Goal: Task Accomplishment & Management: Use online tool/utility

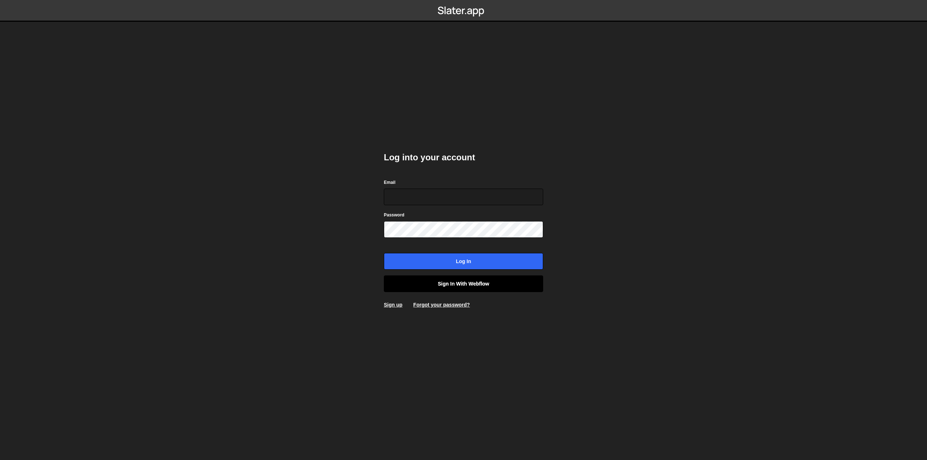
click at [423, 286] on link "Sign in with Webflow" at bounding box center [463, 284] width 159 height 17
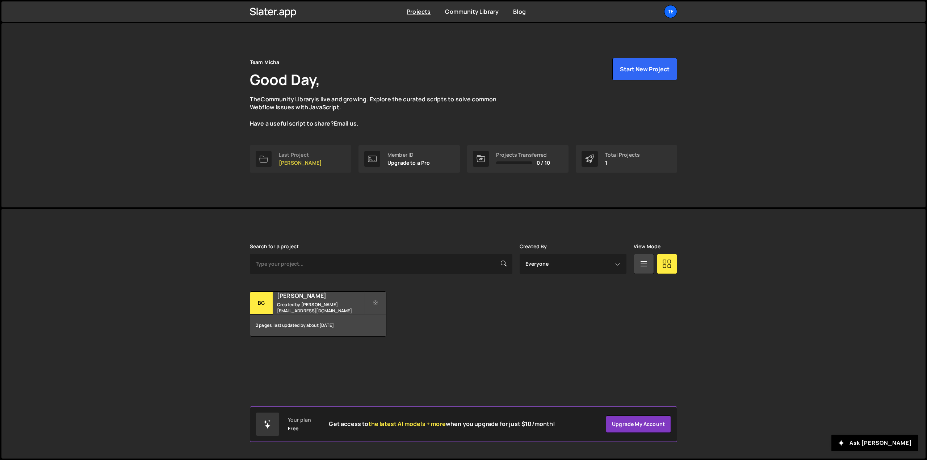
click at [289, 155] on div "Last Project" at bounding box center [300, 155] width 43 height 6
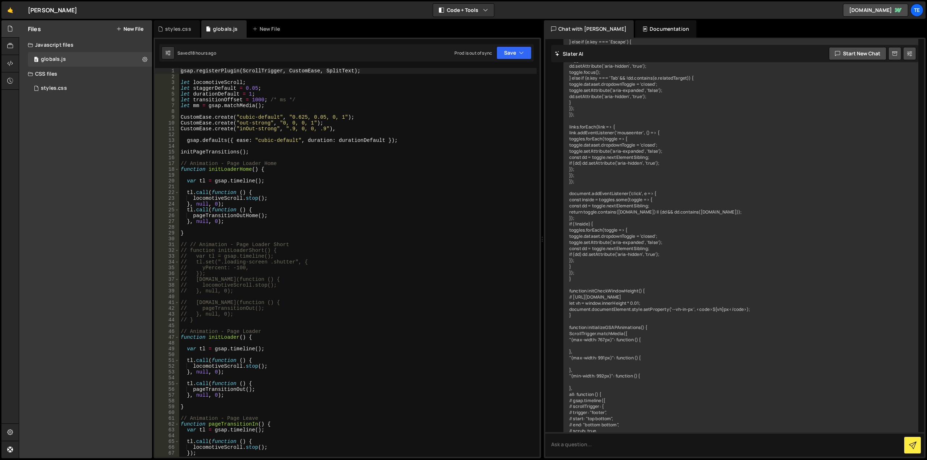
scroll to position [4023, 0]
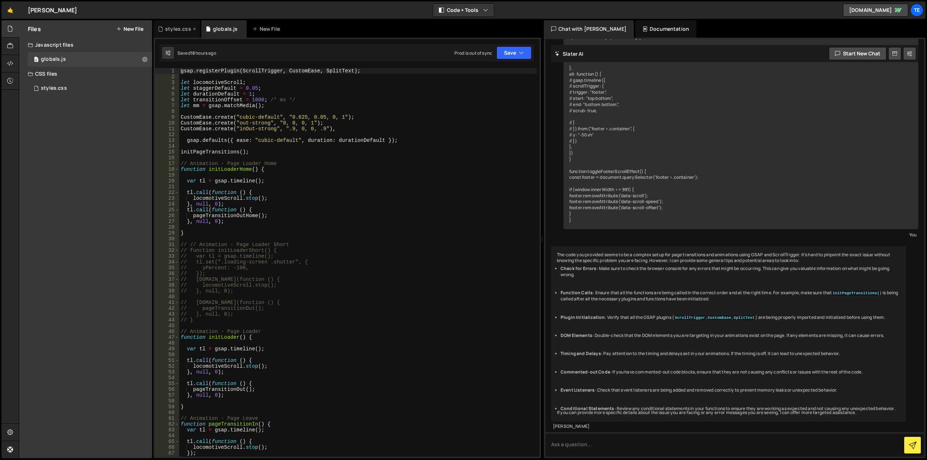
click at [176, 30] on div "styles.css" at bounding box center [178, 28] width 26 height 7
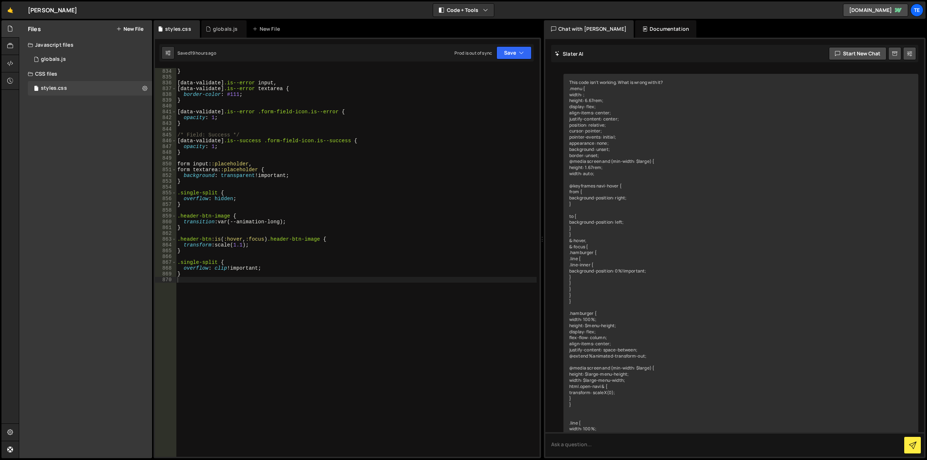
scroll to position [4873, 0]
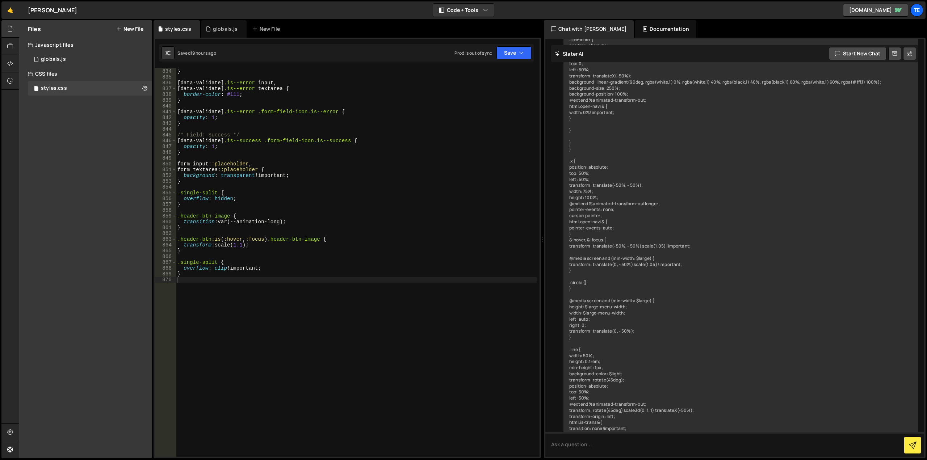
type textarea "transition: var(--animation-long);"
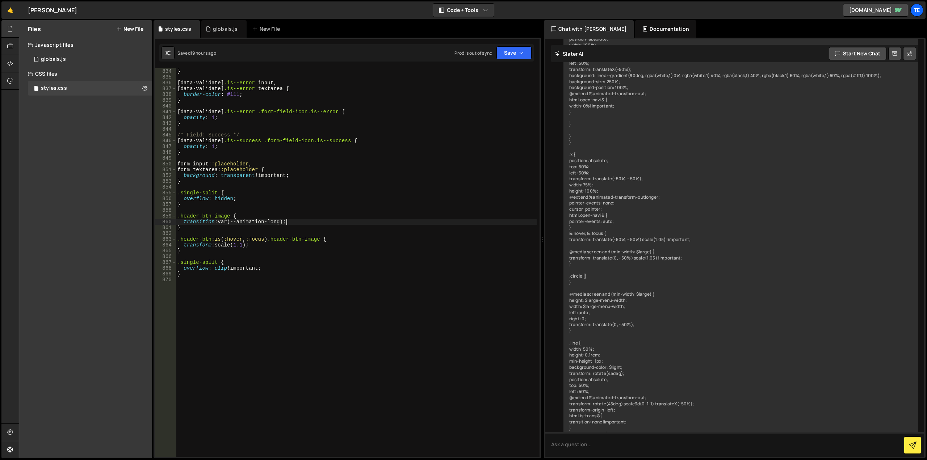
click at [345, 222] on div "transition : .3 s ; } [ data-validate ] .is--error input , [ data-validate ] .i…" at bounding box center [356, 263] width 361 height 401
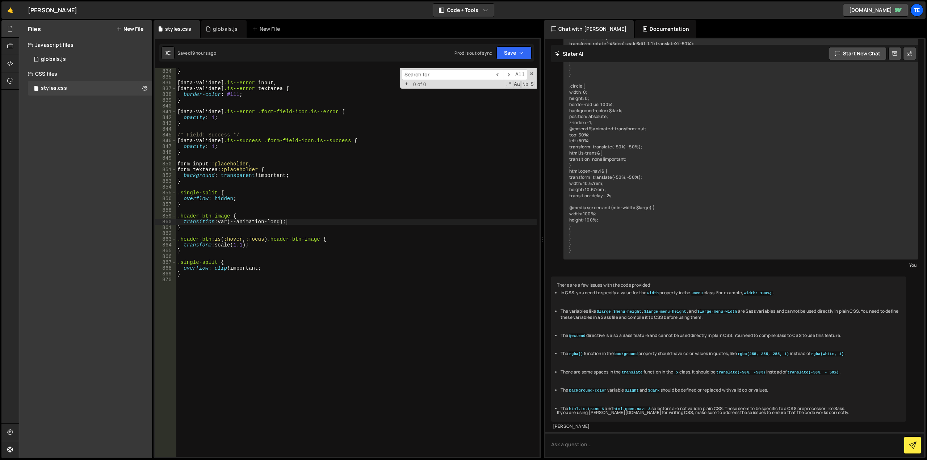
click at [314, 298] on div "transition : .3 s ; } [ data-validate ] .is--error input , [ data-validate ] .i…" at bounding box center [356, 263] width 361 height 401
type textarea ".large-p {"
type textarea "&:after {"
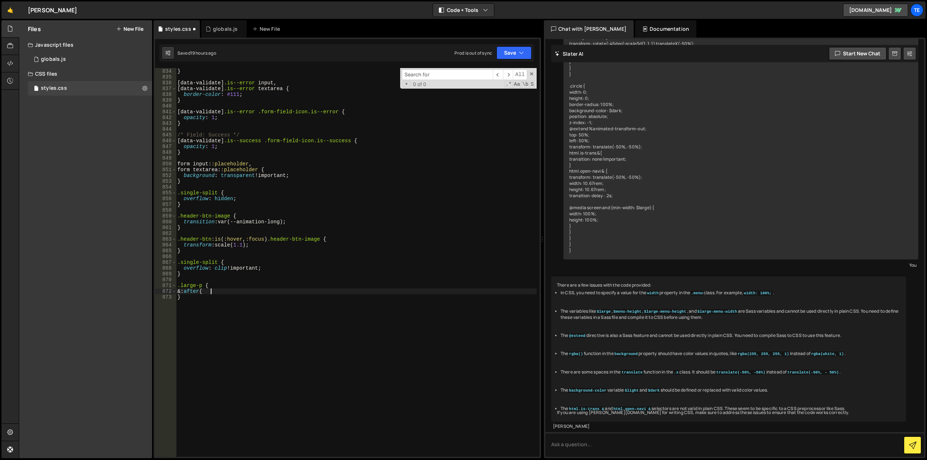
scroll to position [0, 0]
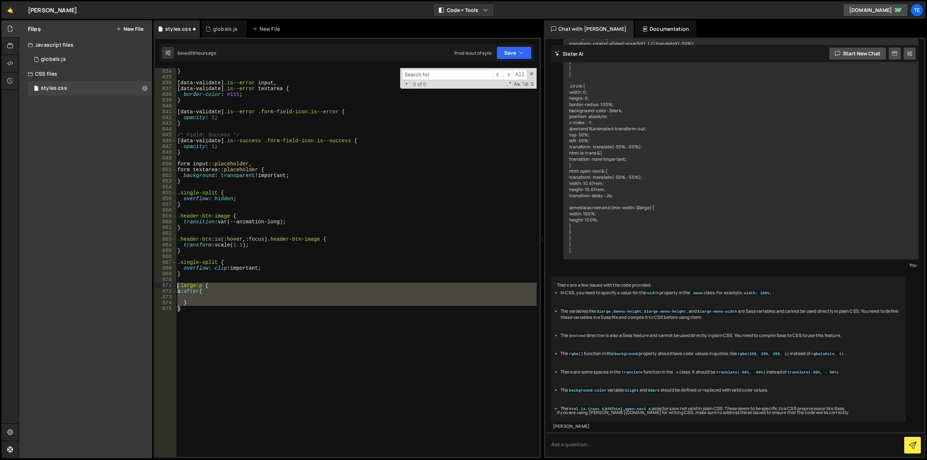
drag, startPoint x: 243, startPoint y: 332, endPoint x: 171, endPoint y: 286, distance: 85.9
click at [171, 286] on div "833 834 835 836 837 838 839 840 841 842 843 844 845 846 847 848 849 850 851 852…" at bounding box center [347, 262] width 385 height 389
click at [225, 305] on div "transition : .3 s ; } [ data-validate ] .is--error input , [ data-validate ] .i…" at bounding box center [356, 262] width 361 height 389
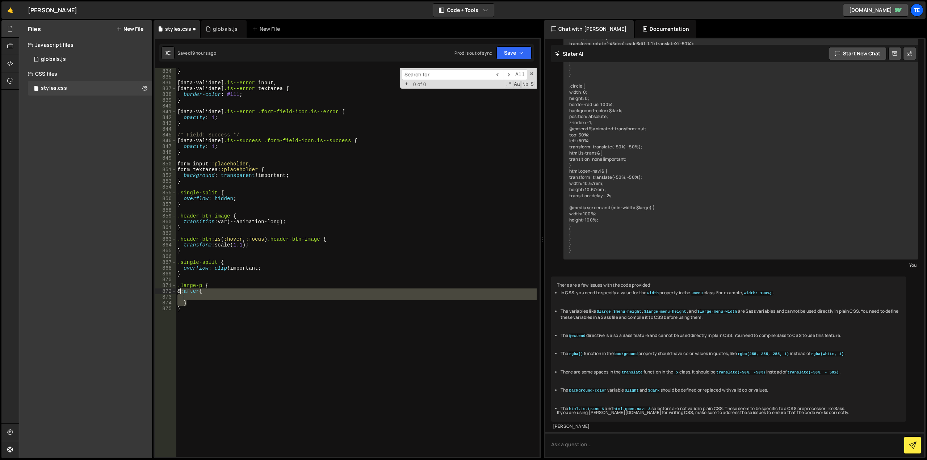
drag, startPoint x: 196, startPoint y: 305, endPoint x: 182, endPoint y: 292, distance: 18.7
click at [182, 292] on div "transition : .3 s ; } [ data-validate ] .is--error input , [ data-validate ] .i…" at bounding box center [356, 263] width 361 height 401
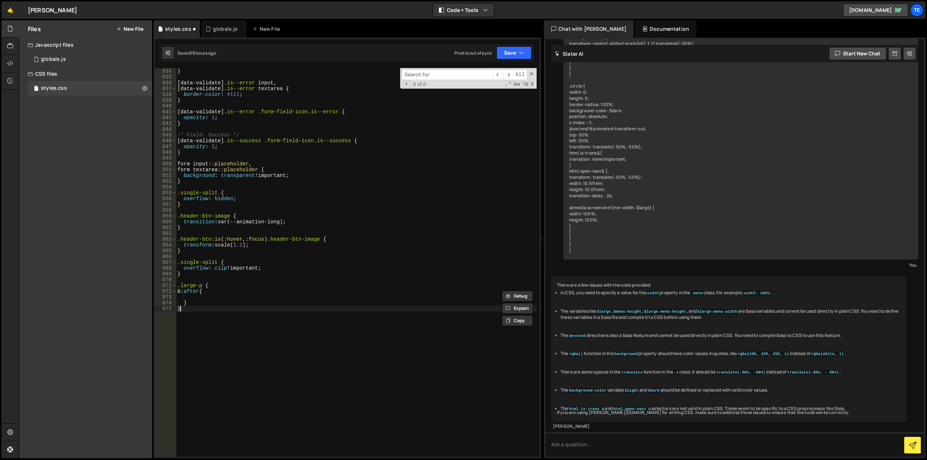
click at [206, 313] on div "transition : .3 s ; } [ data-validate ] .is--error input , [ data-validate ] .i…" at bounding box center [356, 263] width 361 height 401
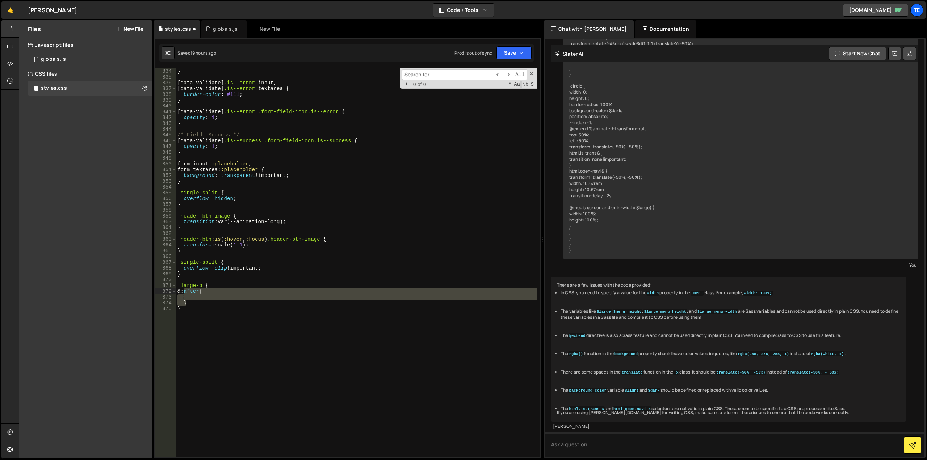
drag, startPoint x: 188, startPoint y: 304, endPoint x: 183, endPoint y: 293, distance: 12.2
click at [183, 293] on div "transition : .3 s ; } [ data-validate ] .is--error input , [ data-validate ] .i…" at bounding box center [356, 263] width 361 height 401
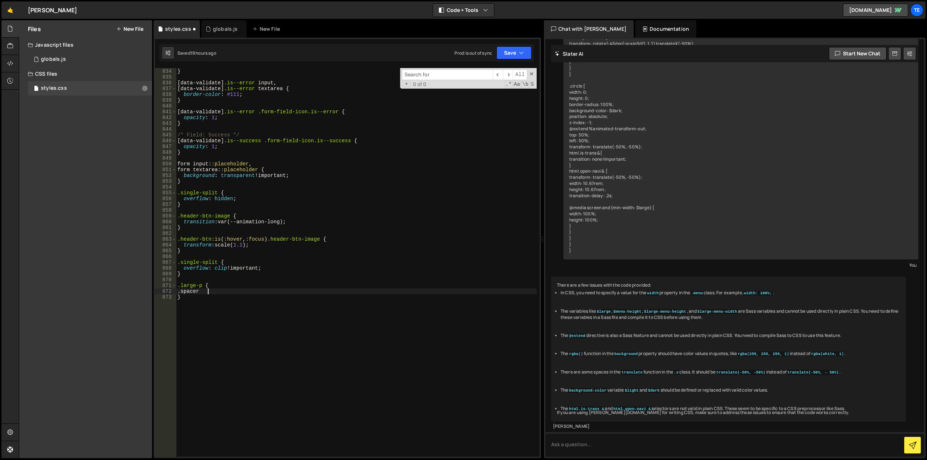
type textarea ".spacer {"
click at [210, 290] on div "transition : .3 s ; } [ data-validate ] .is--error input , [ data-validate ] .i…" at bounding box center [356, 263] width 361 height 401
type textarea ".spacer {}"
type textarea "padding-left: 8.3em;"
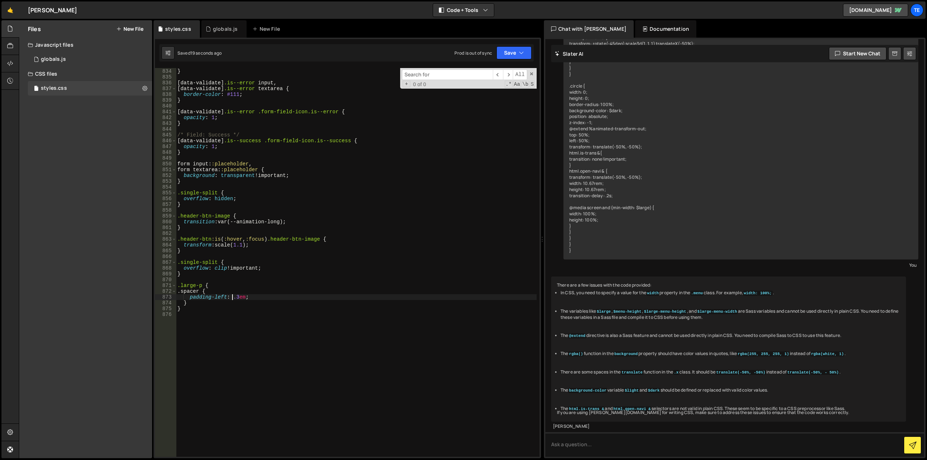
scroll to position [0, 4]
click at [269, 300] on div "transition : .3 s ; } [ data-validate ] .is--error input , [ data-validate ] .i…" at bounding box center [356, 263] width 361 height 401
click at [279, 272] on div "transition : .3 s ; } [ data-validate ] .is--error input , [ data-validate ] .i…" at bounding box center [356, 263] width 361 height 401
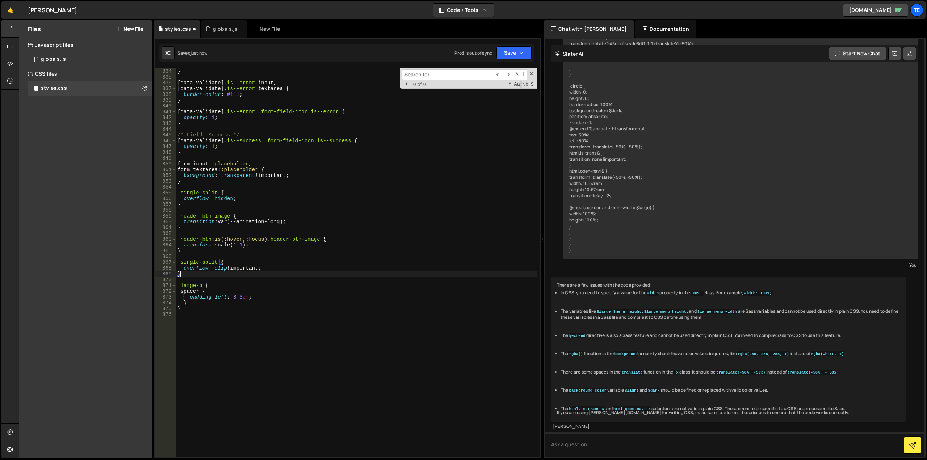
type textarea "}"
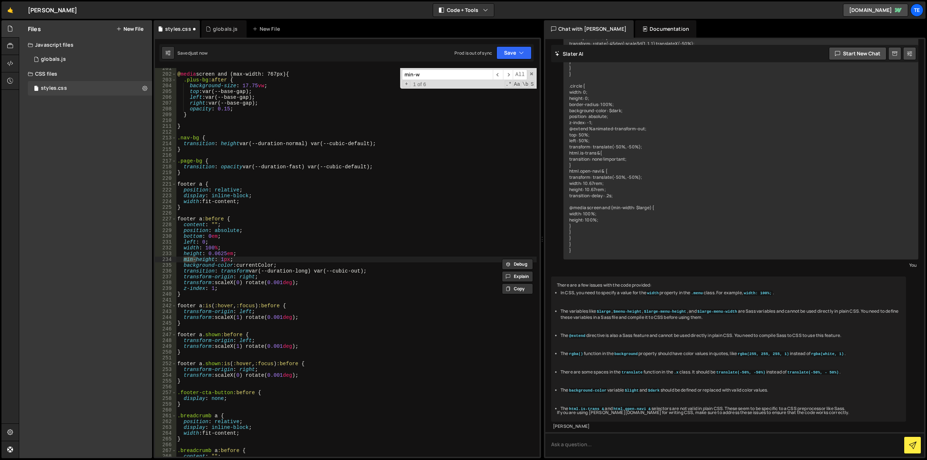
scroll to position [1718, 0]
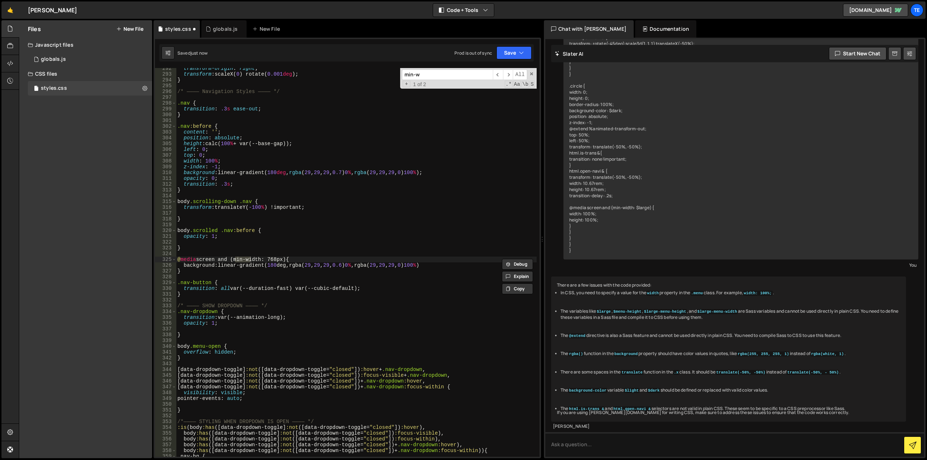
type input "min-w"
drag, startPoint x: 185, startPoint y: 274, endPoint x: 174, endPoint y: 261, distance: 16.9
click at [174, 261] on div "} 292 293 294 295 296 297 298 299 300 301 302 303 304 305 306 307 308 309 310 3…" at bounding box center [347, 262] width 385 height 389
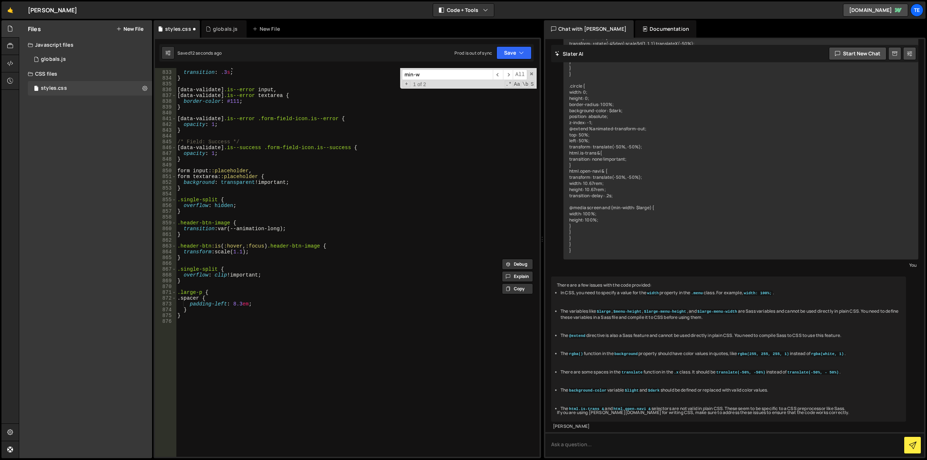
scroll to position [4888, 0]
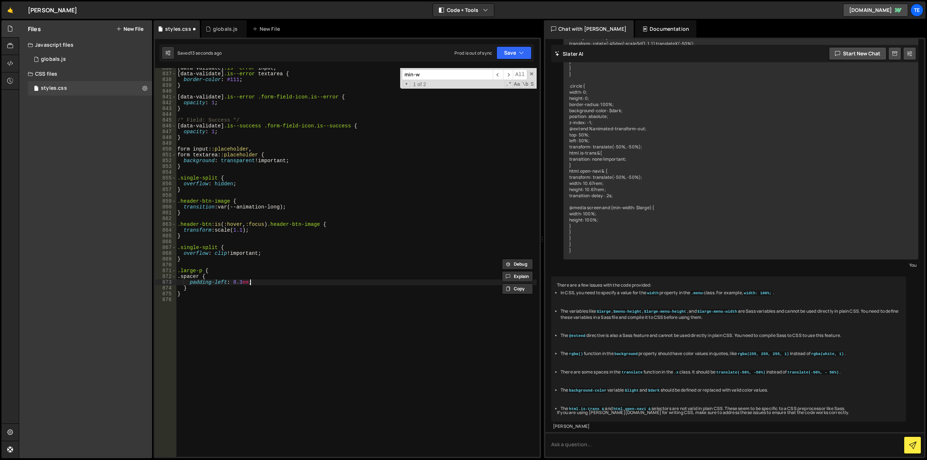
click at [273, 280] on div "[ data-validate ] .is--error input , [ data-validate ] .is--error textarea { bo…" at bounding box center [356, 265] width 361 height 401
type textarea "padding-left: 8.3em;"
paste textarea "}"
type textarea "}"
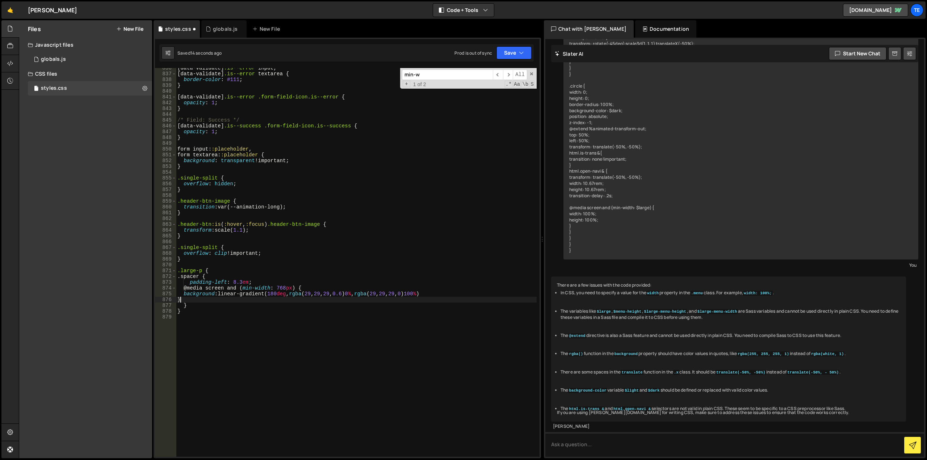
scroll to position [0, 0]
paste textarea "}"
click at [236, 282] on div "[ data-validate ] .is--error input , [ data-validate ] .is--error textarea { bo…" at bounding box center [356, 265] width 361 height 401
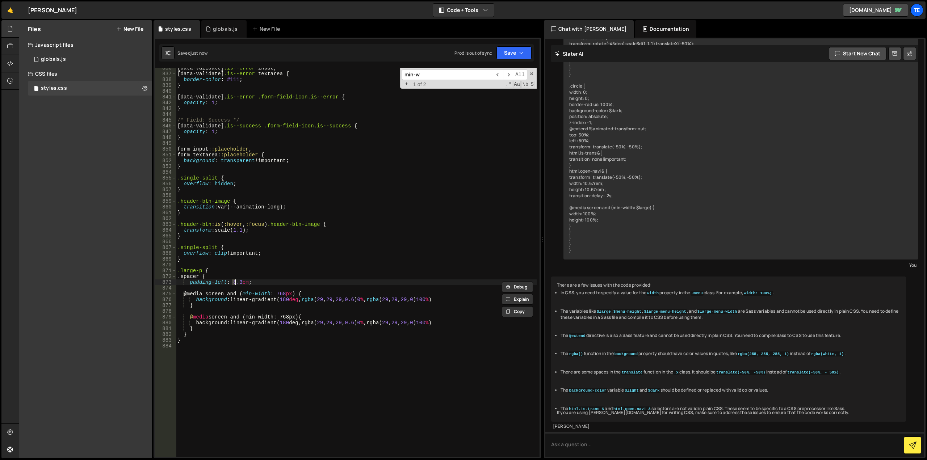
click at [236, 282] on div "[ data-validate ] .is--error input , [ data-validate ] .is--error textarea { bo…" at bounding box center [356, 265] width 361 height 401
click at [238, 301] on div "[ data-validate ] .is--error input , [ data-validate ] .is--error textarea { bo…" at bounding box center [356, 265] width 361 height 401
paste textarea
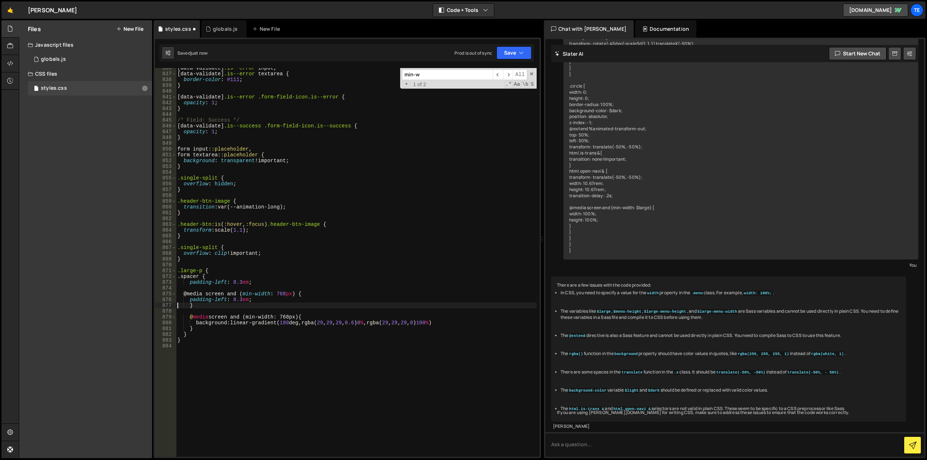
click at [236, 321] on div "[ data-validate ] .is--error input , [ data-validate ] .is--error textarea { bo…" at bounding box center [356, 265] width 361 height 401
paste textarea
click at [240, 300] on div "[ data-validate ] .is--error input , [ data-validate ] .is--error textarea { bo…" at bounding box center [356, 265] width 361 height 401
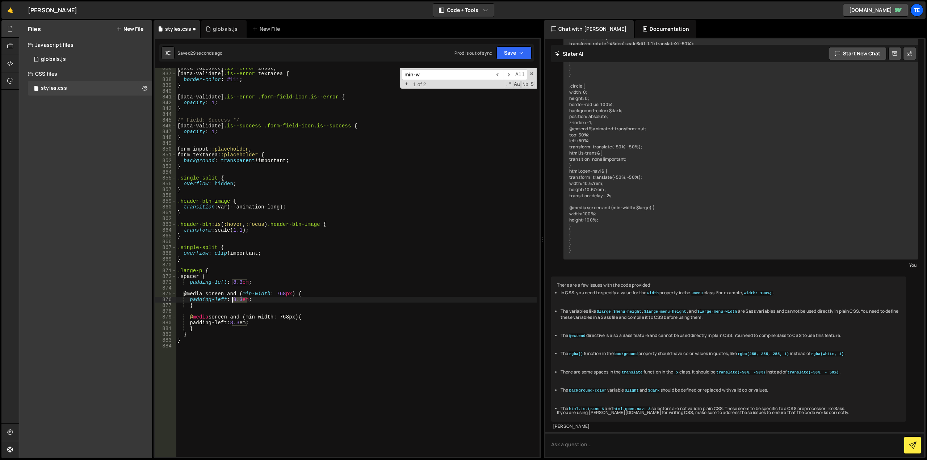
drag, startPoint x: 240, startPoint y: 300, endPoint x: 231, endPoint y: 300, distance: 9.4
click at [231, 300] on div "[ data-validate ] .is--error input , [ data-validate ] .is--error textarea { bo…" at bounding box center [356, 265] width 361 height 401
paste textarea "5"
click at [284, 315] on div "[ data-validate ] .is--error input , [ data-validate ] .is--error textarea { bo…" at bounding box center [356, 265] width 361 height 401
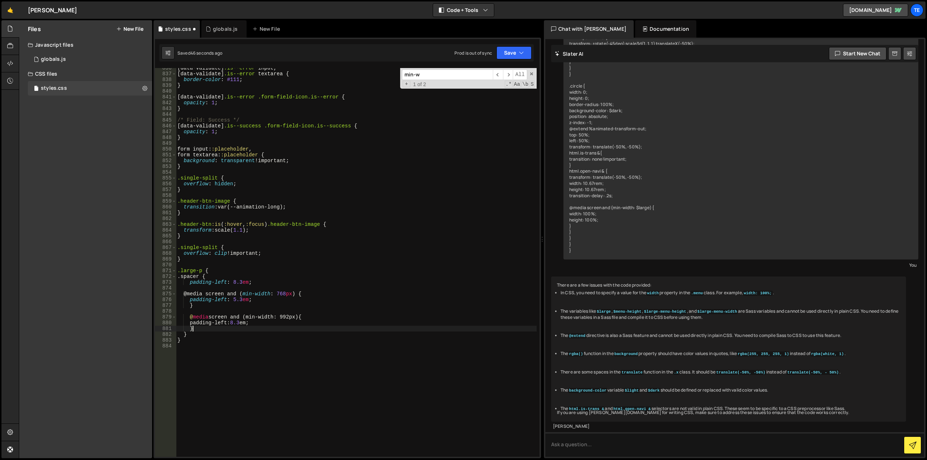
click at [209, 326] on div "[ data-validate ] .is--error input , [ data-validate ] .is--error textarea { bo…" at bounding box center [356, 265] width 361 height 401
click at [234, 281] on div "[ data-validate ] .is--error input , [ data-validate ] .is--error textarea { bo…" at bounding box center [356, 265] width 361 height 401
click at [328, 275] on div "[ data-validate ] .is--error input , [ data-validate ] .is--error textarea { bo…" at bounding box center [356, 265] width 361 height 401
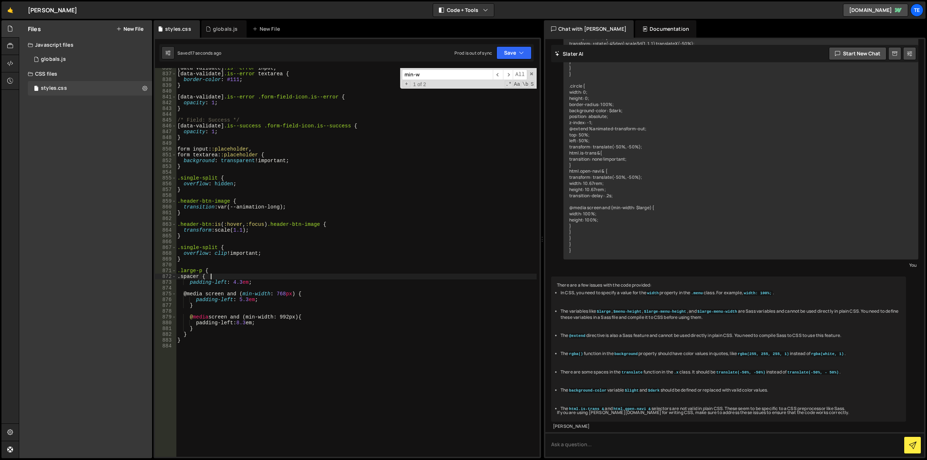
type textarea ".spacer {"
